Goal: Task Accomplishment & Management: Manage account settings

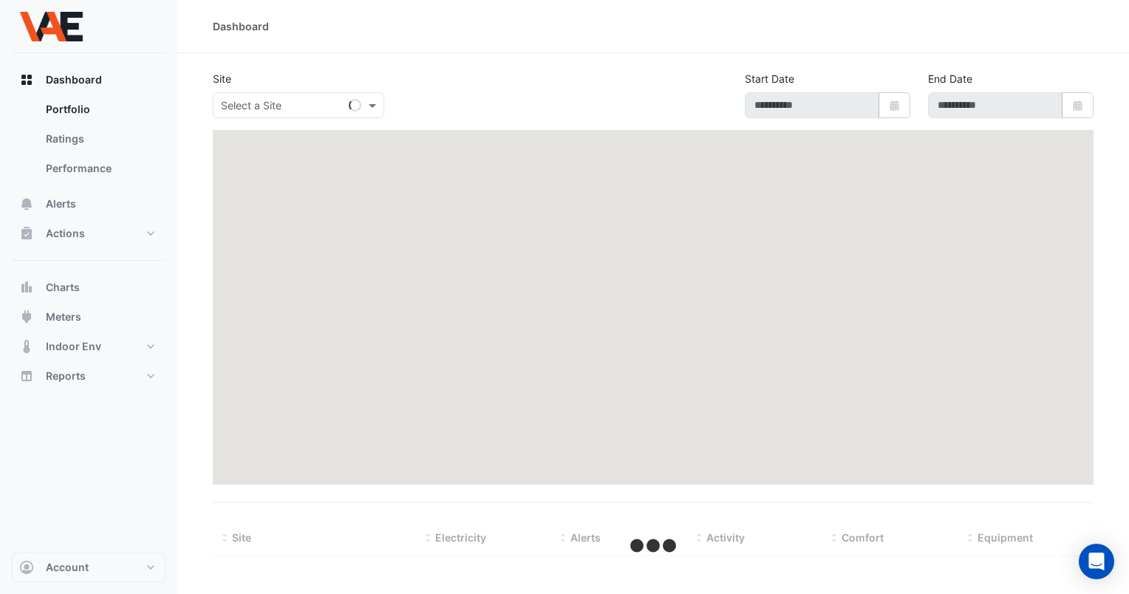
type input "**********"
select select "***"
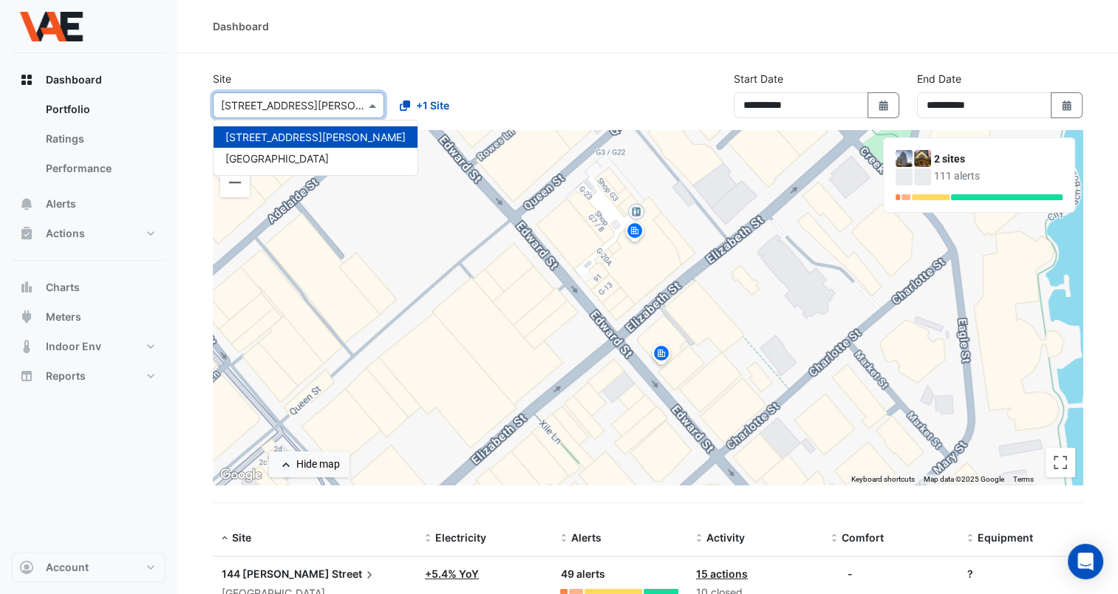
click at [369, 116] on div "Select a Site × [STREET_ADDRESS][PERSON_NAME]" at bounding box center [298, 105] width 171 height 26
click at [329, 157] on span "[GEOGRAPHIC_DATA]" at bounding box center [276, 158] width 103 height 13
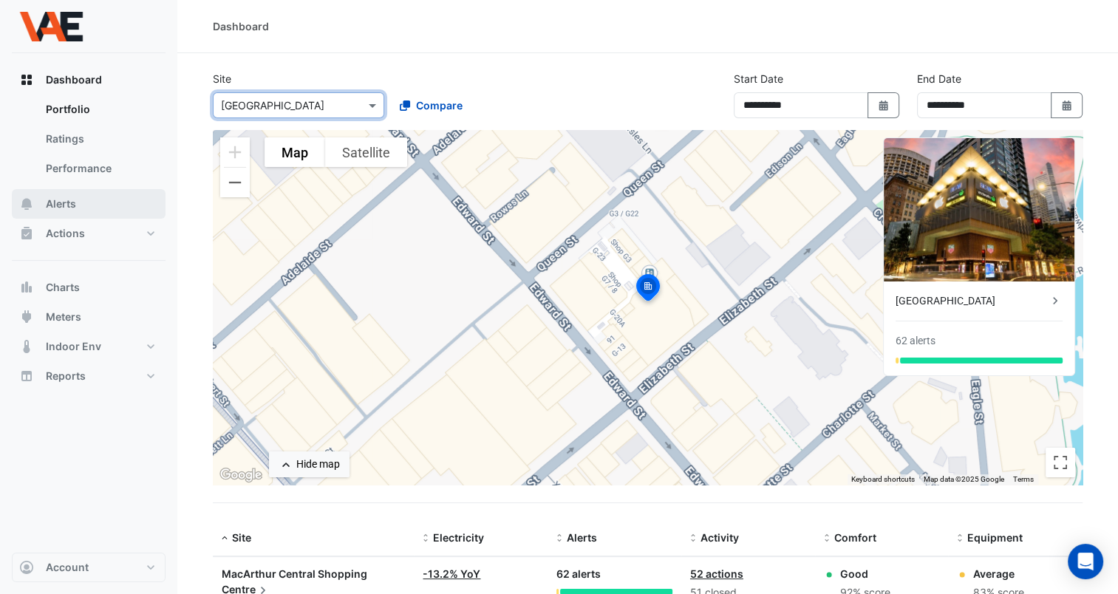
click at [93, 208] on button "Alerts" at bounding box center [89, 204] width 154 height 30
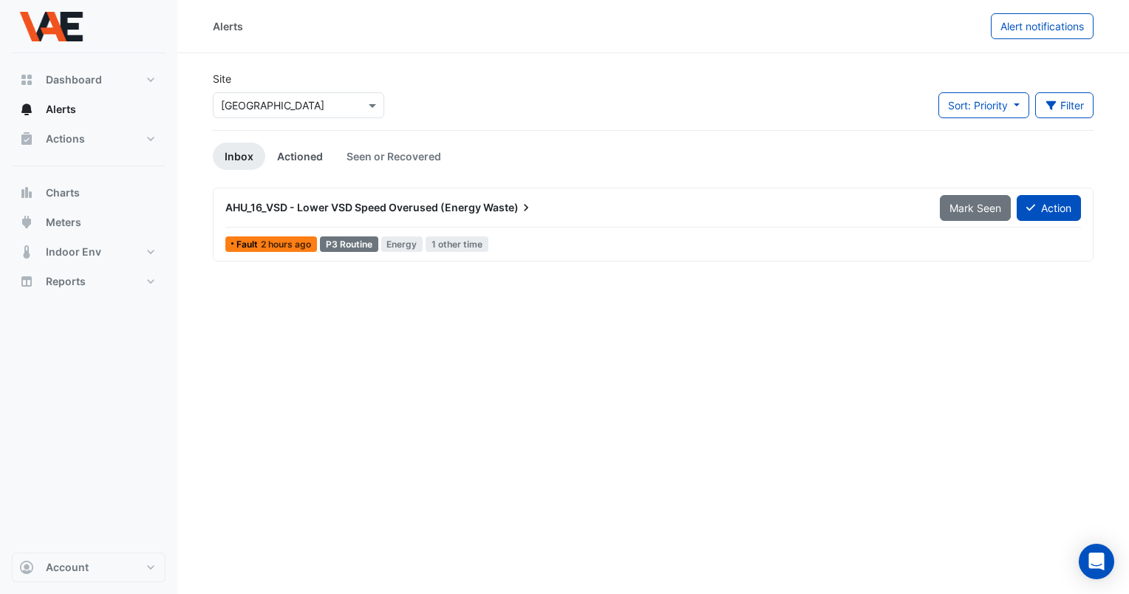
click at [312, 143] on link "Actioned" at bounding box center [299, 156] width 69 height 27
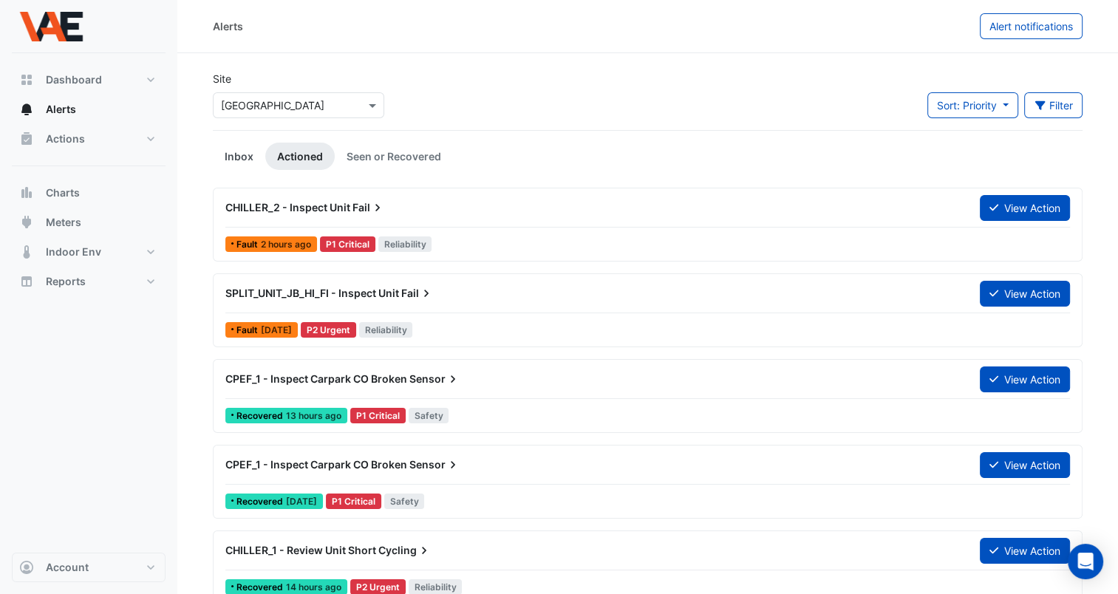
click at [242, 168] on link "Inbox" at bounding box center [239, 156] width 52 height 27
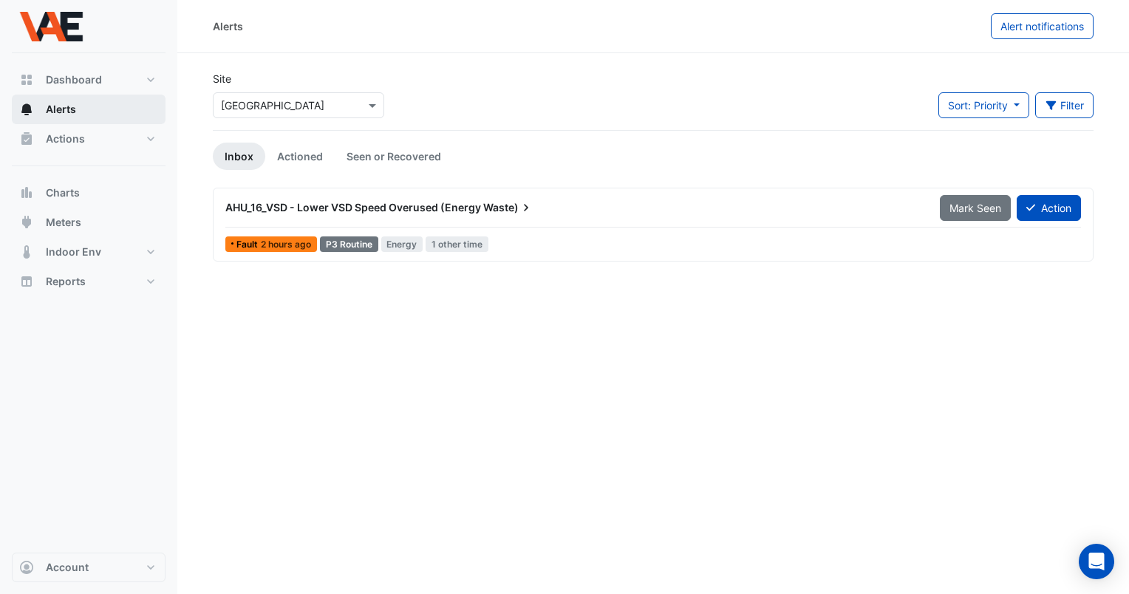
click at [92, 99] on button "Alerts" at bounding box center [89, 110] width 154 height 30
click at [86, 89] on button "Dashboard" at bounding box center [89, 80] width 154 height 30
select select "***"
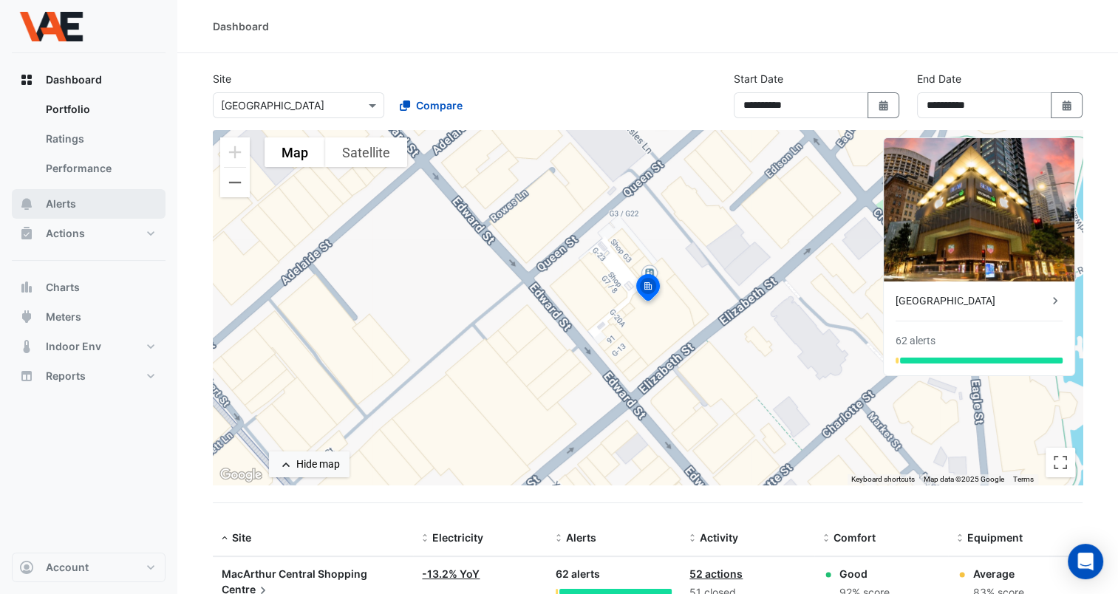
click at [89, 209] on button "Alerts" at bounding box center [89, 204] width 154 height 30
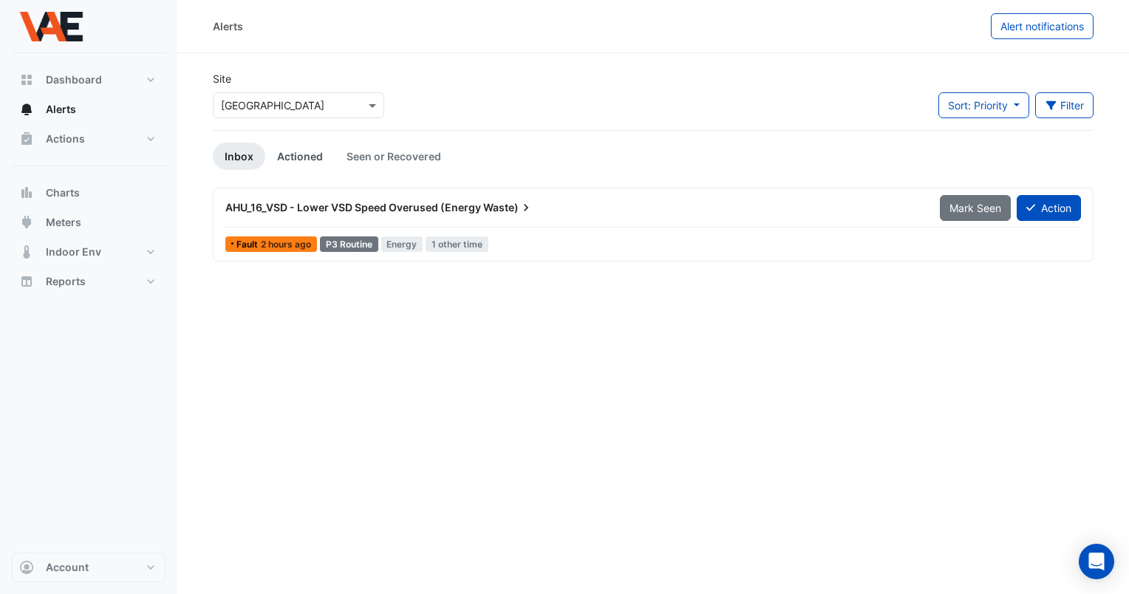
click at [304, 157] on link "Actioned" at bounding box center [299, 156] width 69 height 27
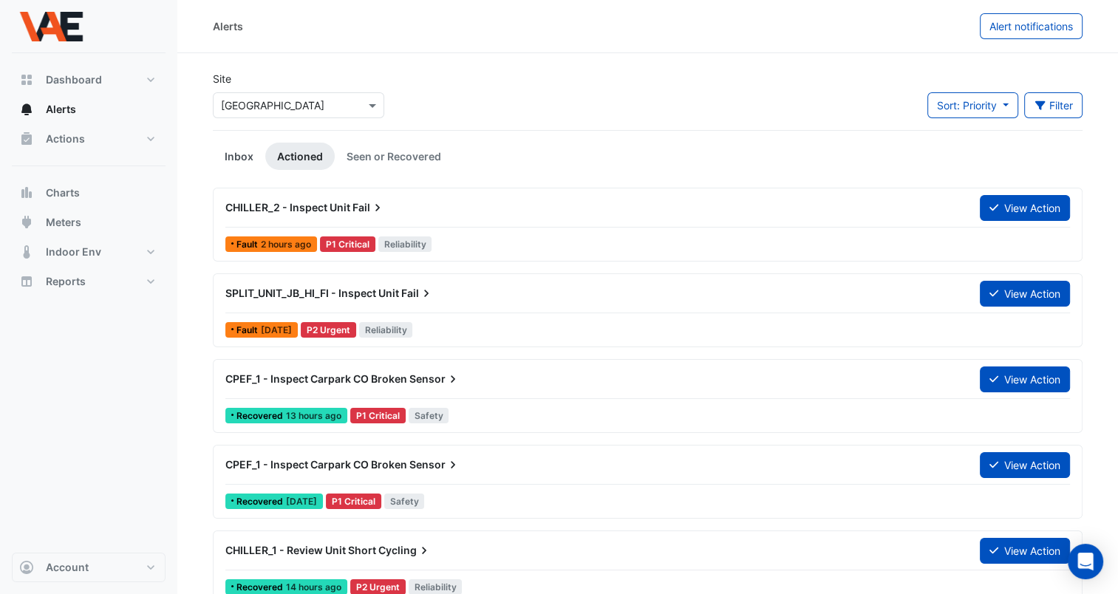
click at [231, 154] on link "Inbox" at bounding box center [239, 156] width 52 height 27
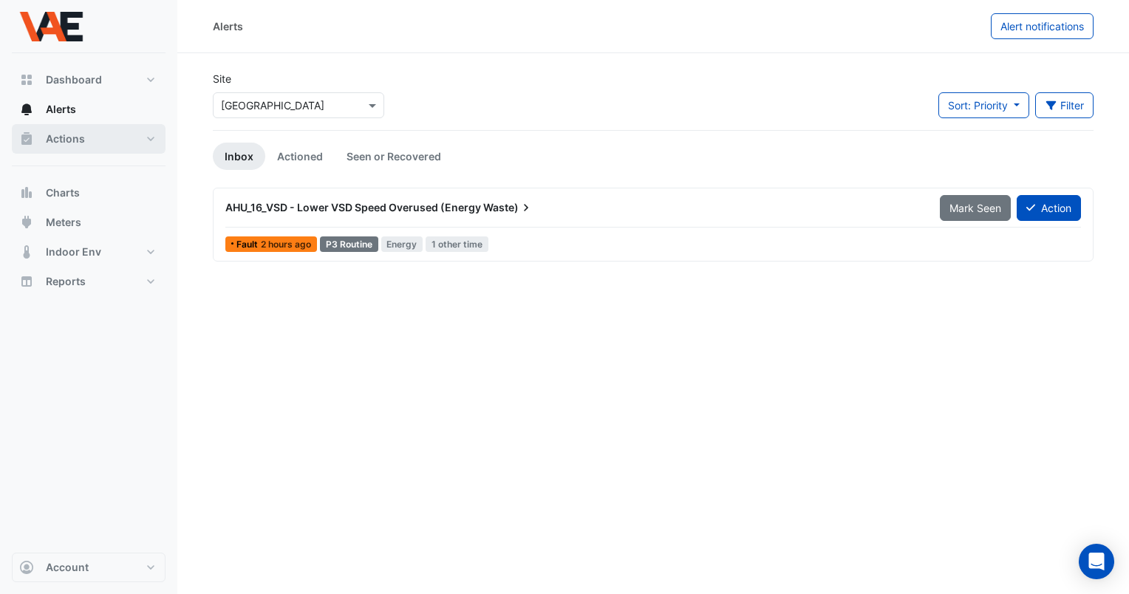
click at [150, 145] on button "Actions" at bounding box center [89, 139] width 154 height 30
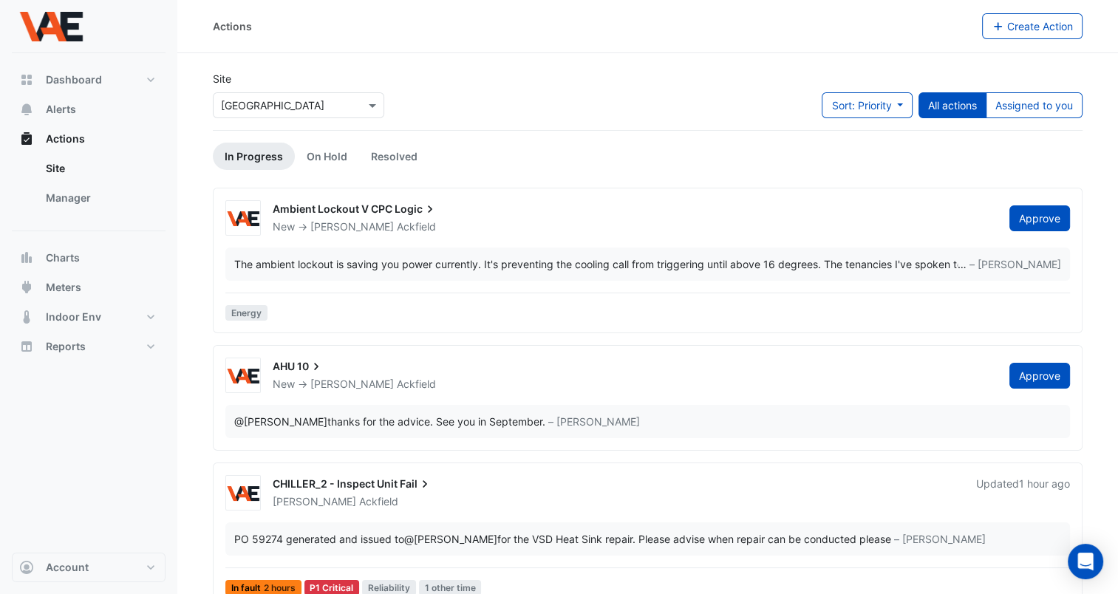
click at [253, 157] on link "In Progress" at bounding box center [254, 156] width 82 height 27
drag, startPoint x: 253, startPoint y: 160, endPoint x: 275, endPoint y: 152, distance: 22.7
click at [254, 160] on link "In Progress" at bounding box center [254, 156] width 82 height 27
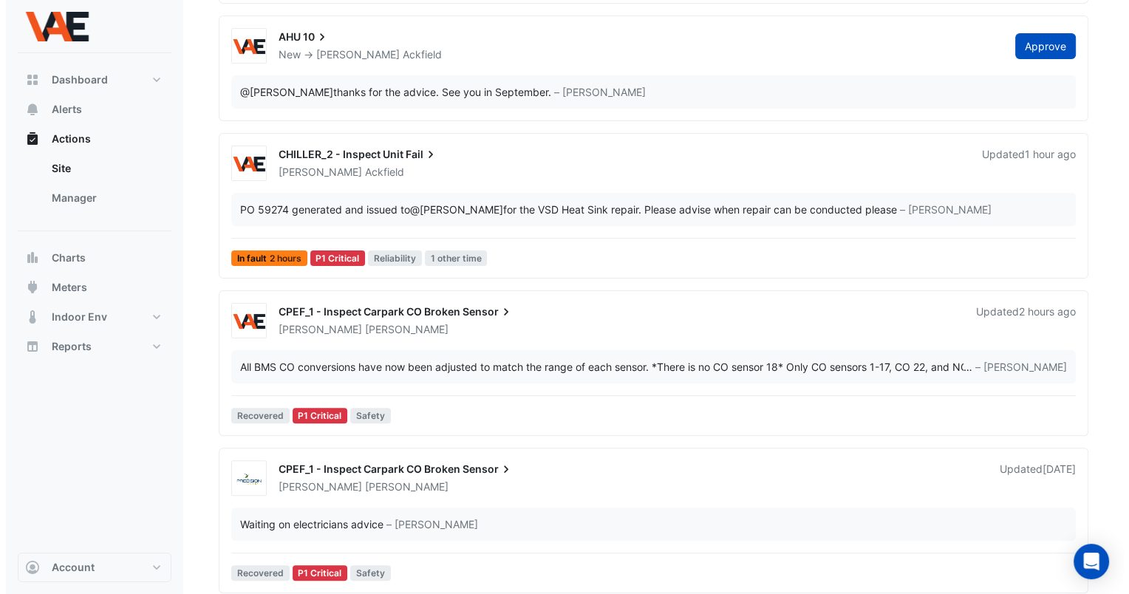
scroll to position [296, 0]
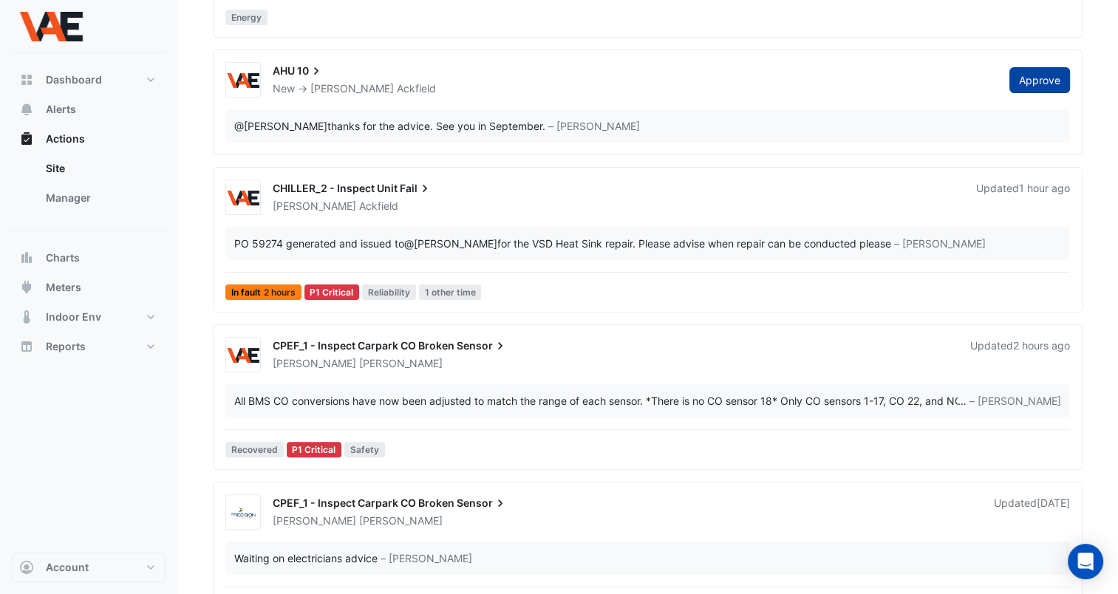
click at [1031, 81] on span "Approve" at bounding box center [1039, 80] width 41 height 13
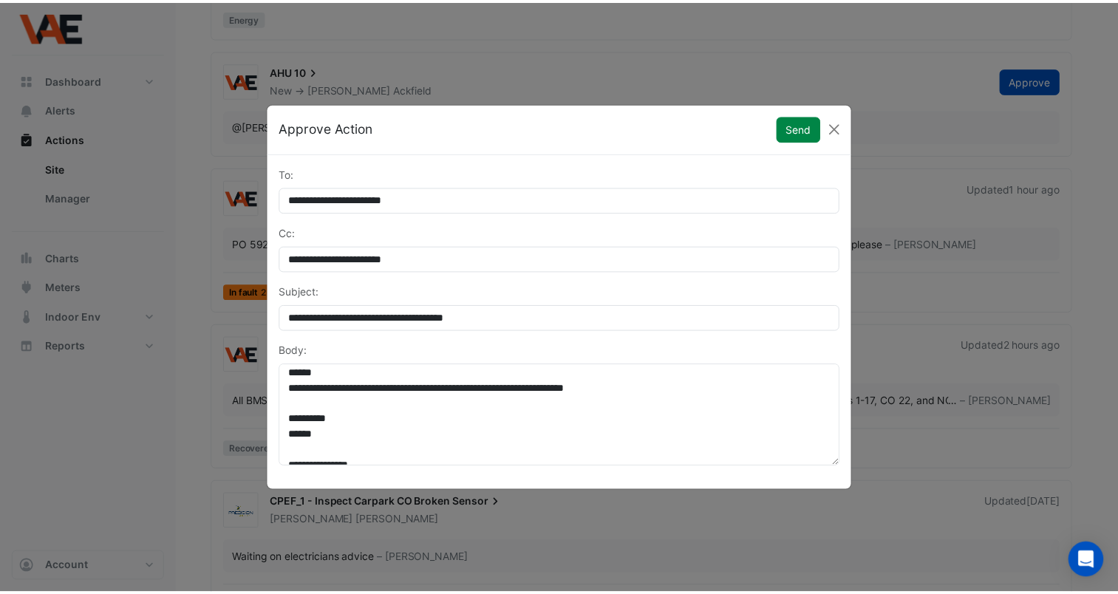
scroll to position [0, 0]
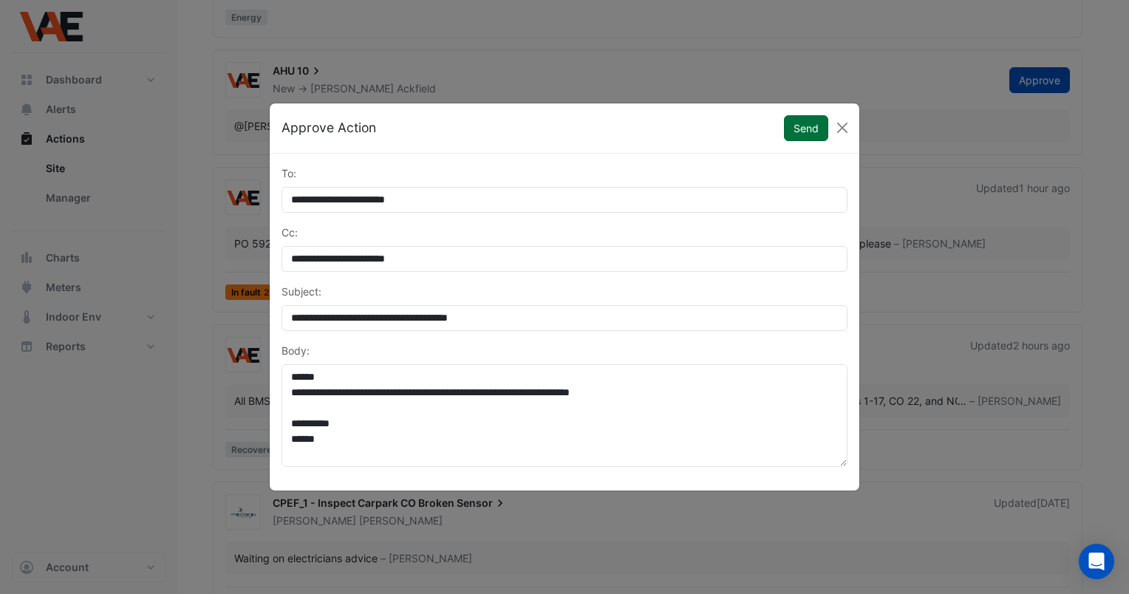
click at [802, 124] on button "Send" at bounding box center [806, 128] width 44 height 26
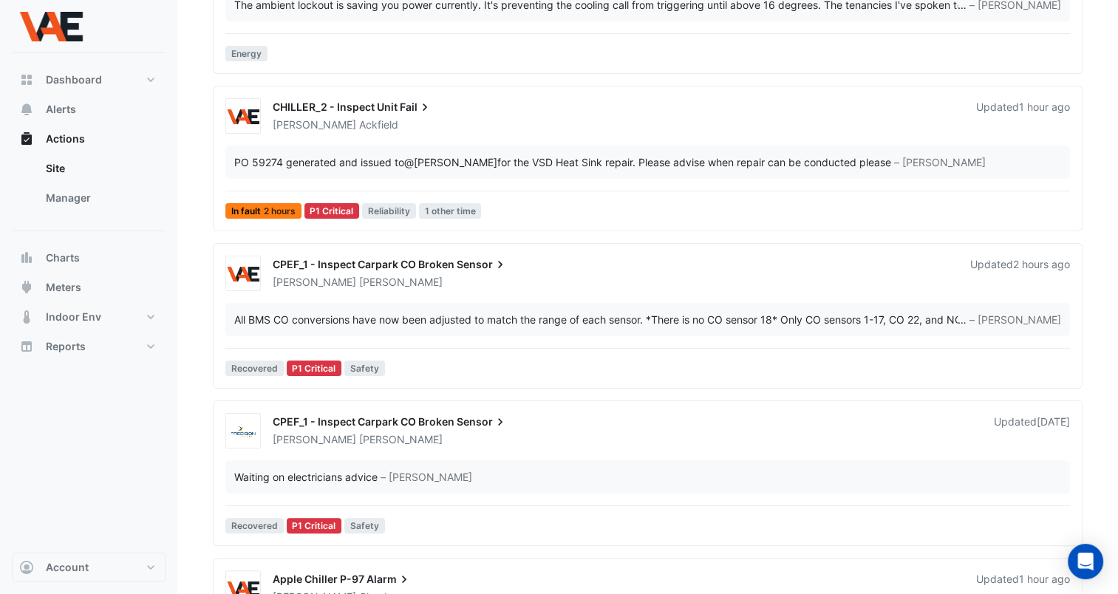
scroll to position [296, 0]
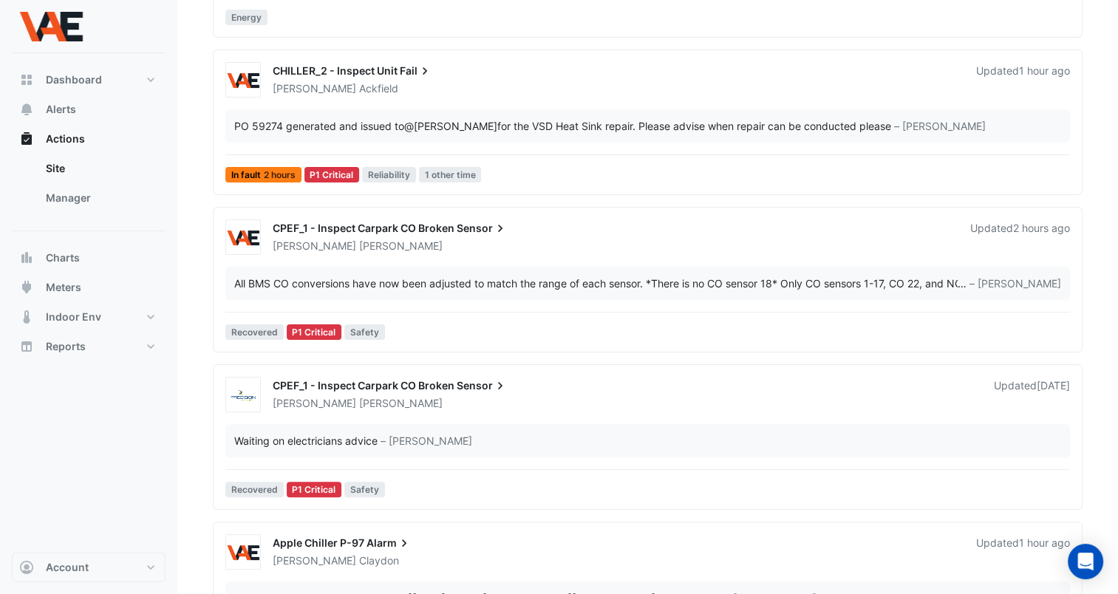
click at [942, 278] on div "All BMS CO conversions have now been adjusted to match the range of each sensor…" at bounding box center [595, 284] width 723 height 16
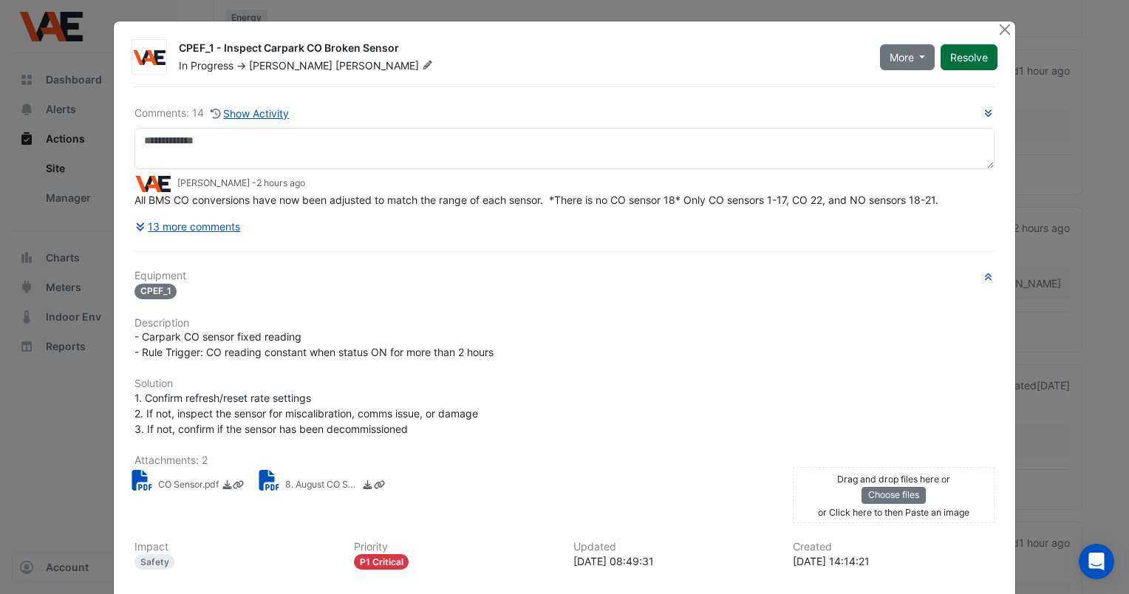
click at [961, 60] on button "Resolve" at bounding box center [969, 57] width 57 height 26
click at [997, 31] on button "Close" at bounding box center [1005, 29] width 16 height 16
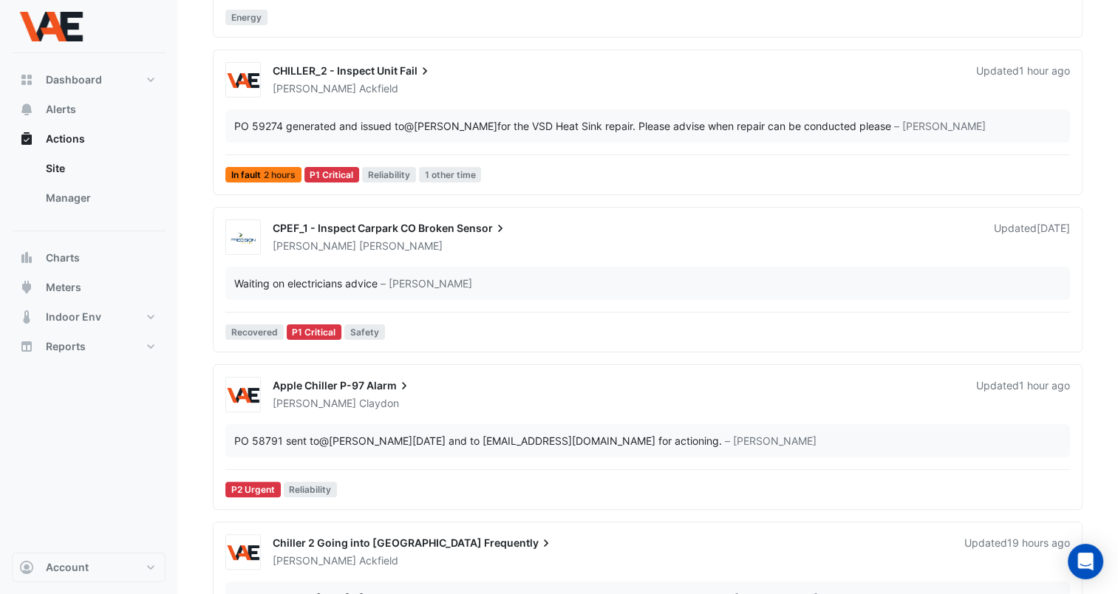
click at [321, 281] on div "Waiting on electricians advice" at bounding box center [305, 284] width 143 height 16
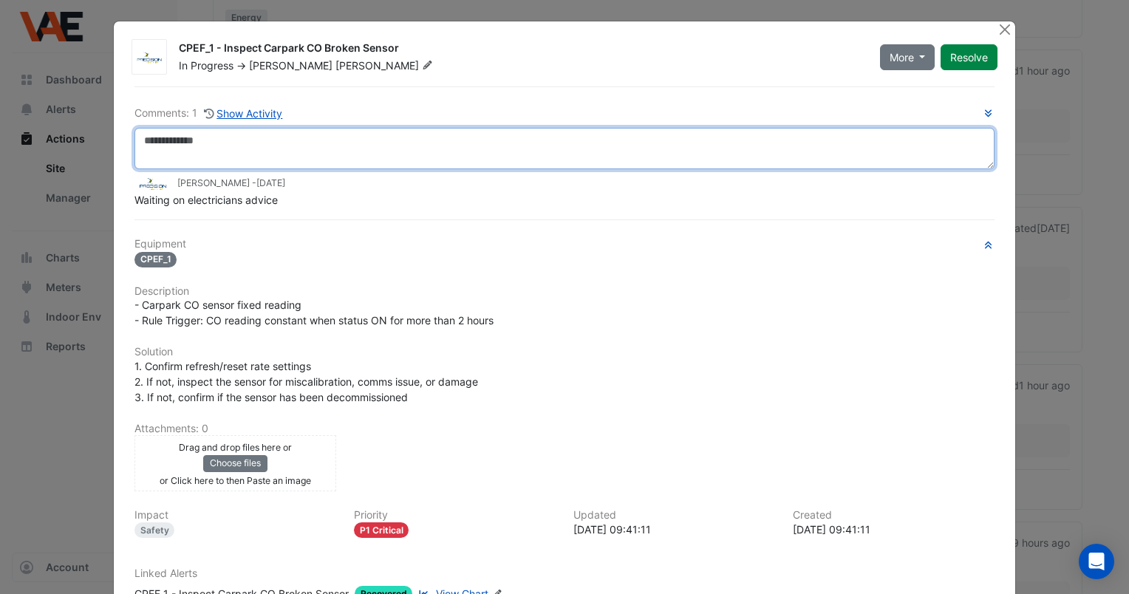
click at [191, 143] on textarea at bounding box center [564, 148] width 860 height 41
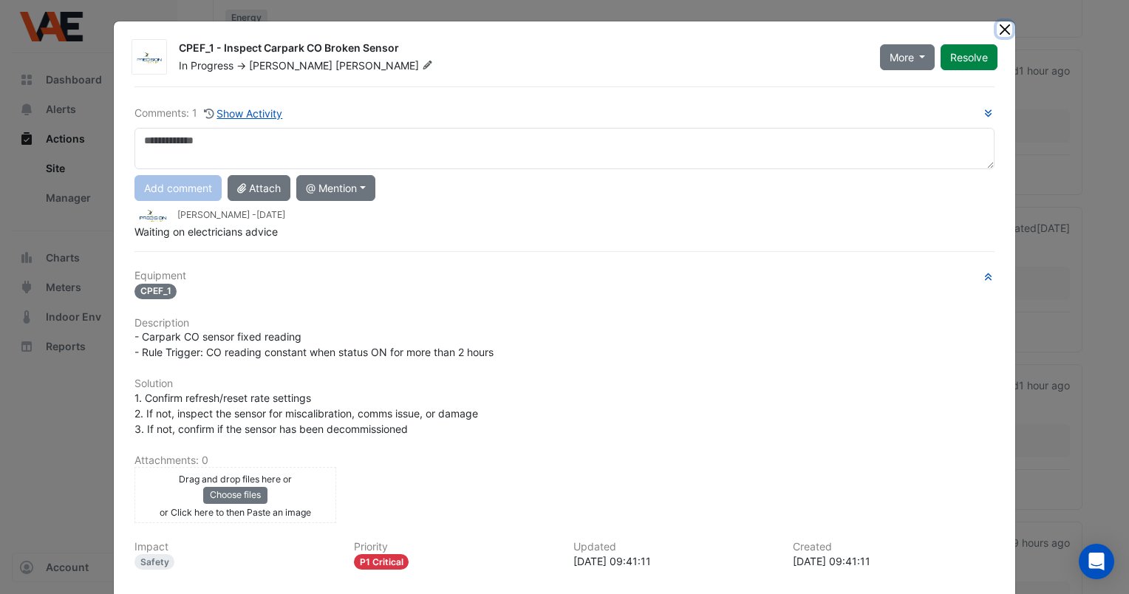
click at [997, 30] on button "Close" at bounding box center [1005, 29] width 16 height 16
